Goal: Obtain resource: Download file/media

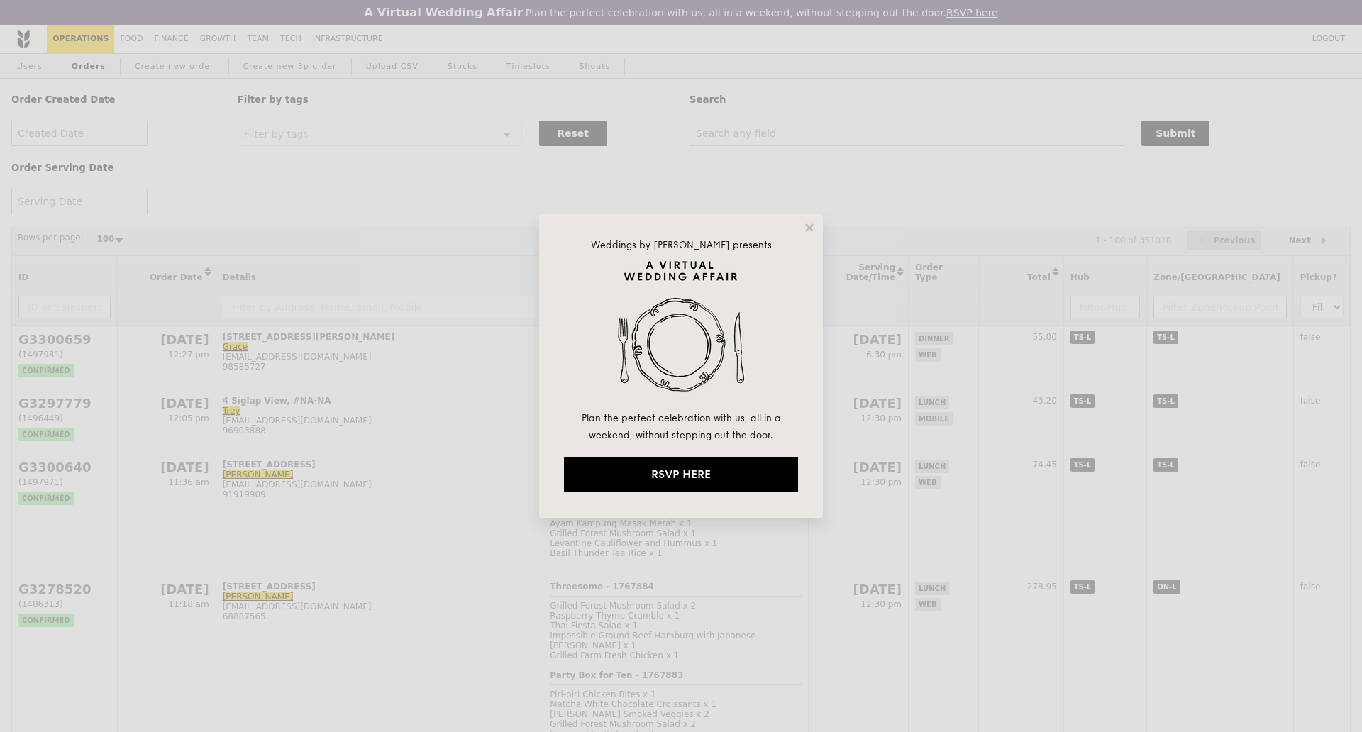
select select "100"
click at [805, 226] on icon at bounding box center [809, 227] width 13 height 13
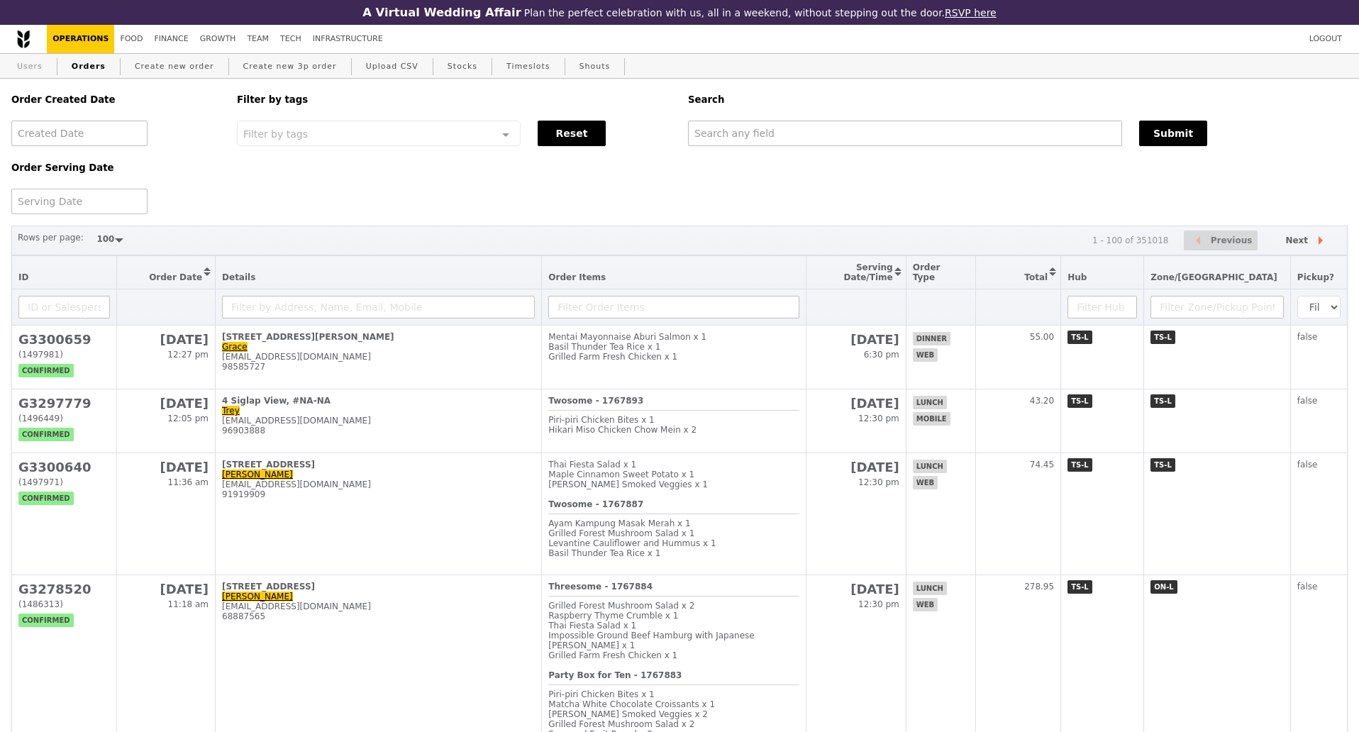
click at [38, 67] on link "Users" at bounding box center [29, 67] width 37 height 26
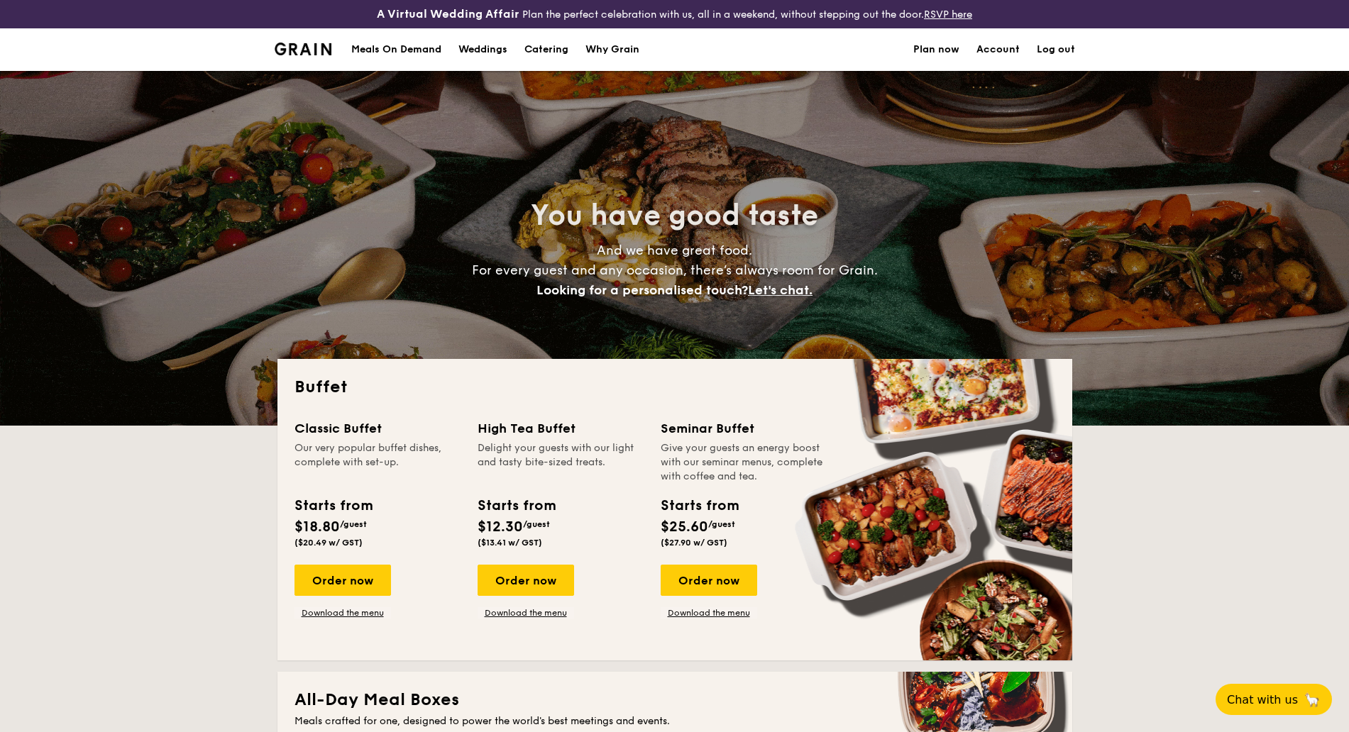
select select
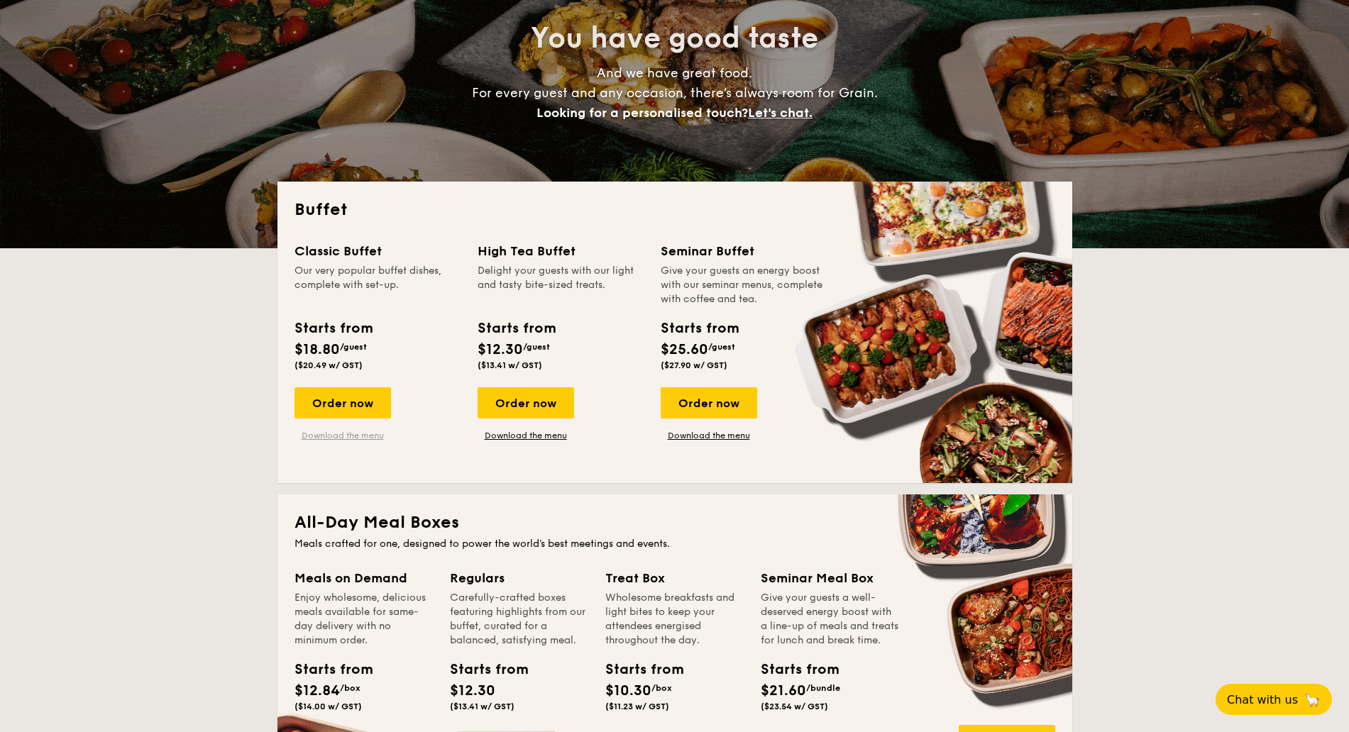
click at [359, 434] on link "Download the menu" at bounding box center [342, 435] width 96 height 11
